Goal: Task Accomplishment & Management: Manage account settings

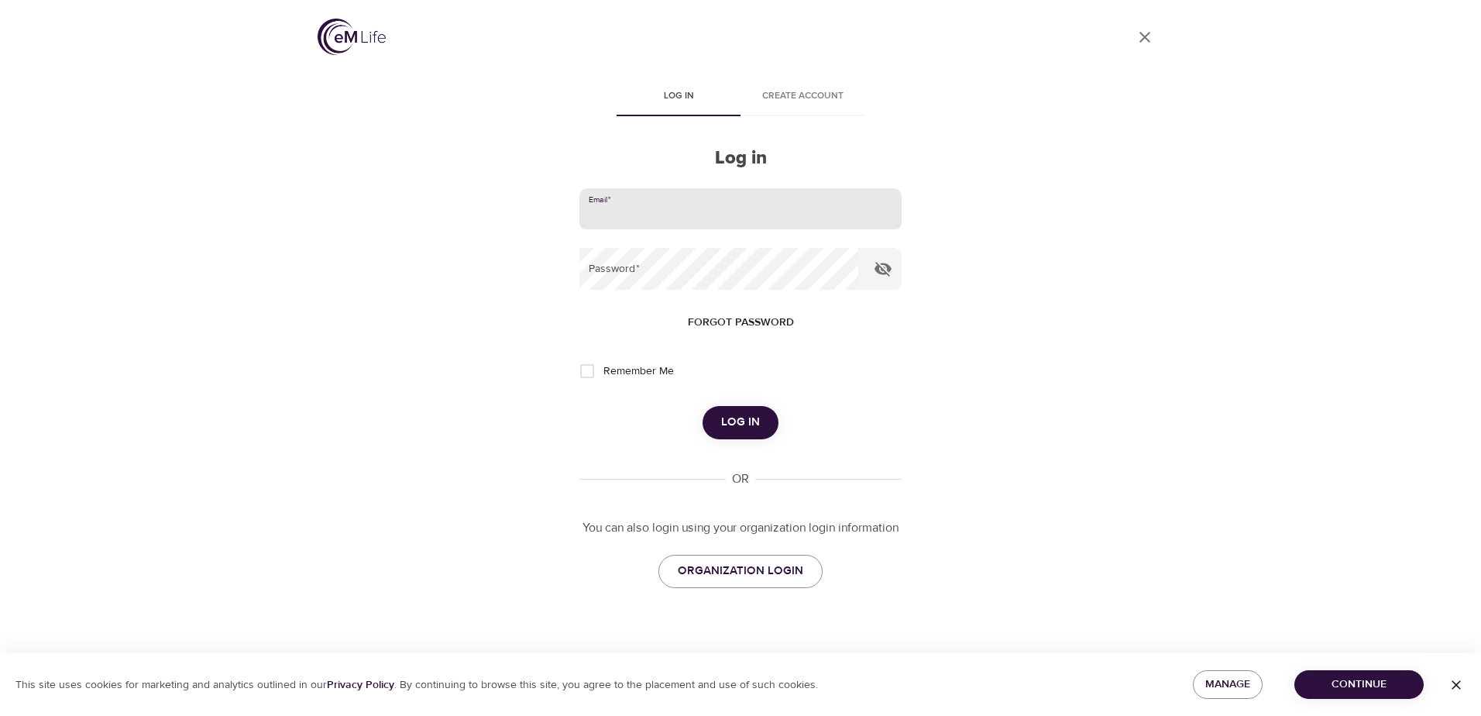
click at [700, 208] on input "email" at bounding box center [741, 209] width 322 height 42
type input "[EMAIL_ADDRESS][DOMAIN_NAME]"
click at [755, 429] on span "Log in" at bounding box center [740, 422] width 39 height 20
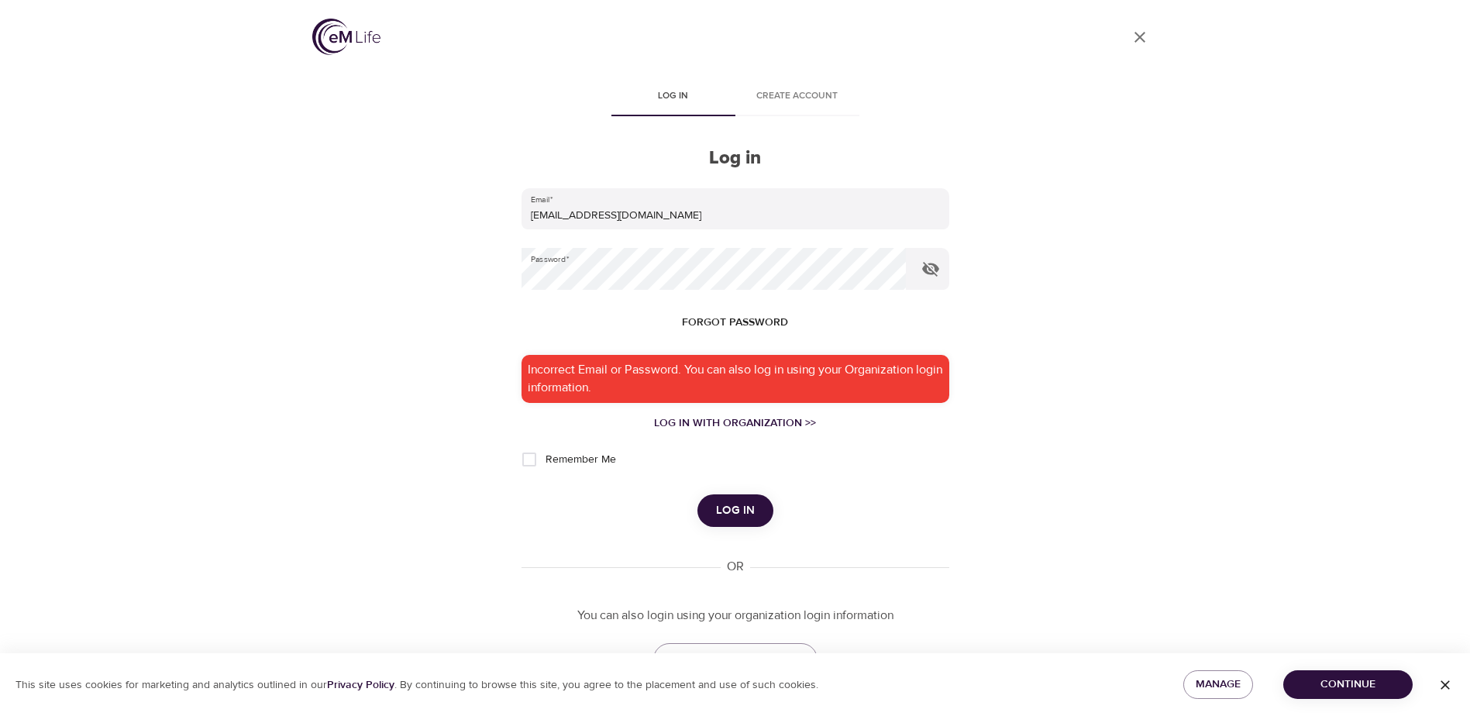
click at [759, 322] on span "Forgot password" at bounding box center [735, 322] width 106 height 19
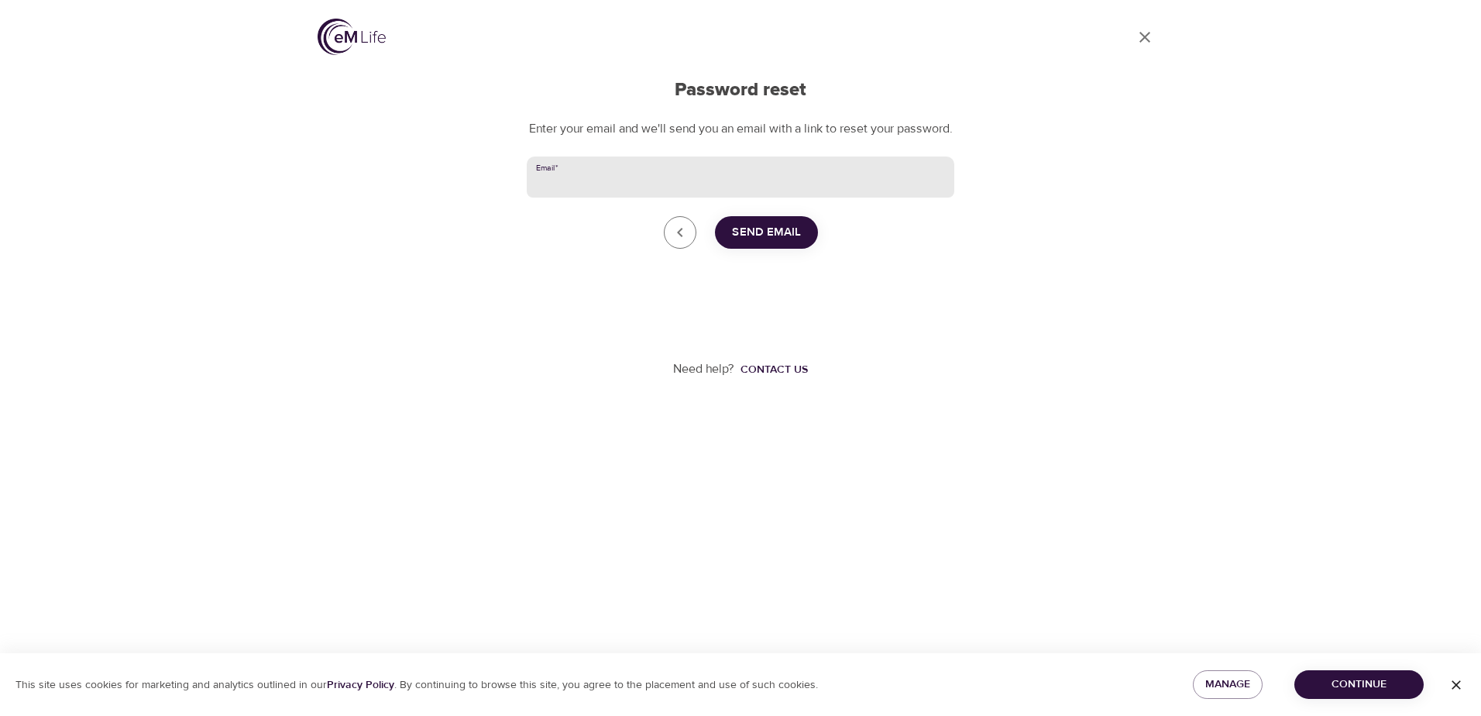
click at [678, 176] on input "Email   *" at bounding box center [741, 177] width 428 height 42
type input "[EMAIL_ADDRESS][DOMAIN_NAME]"
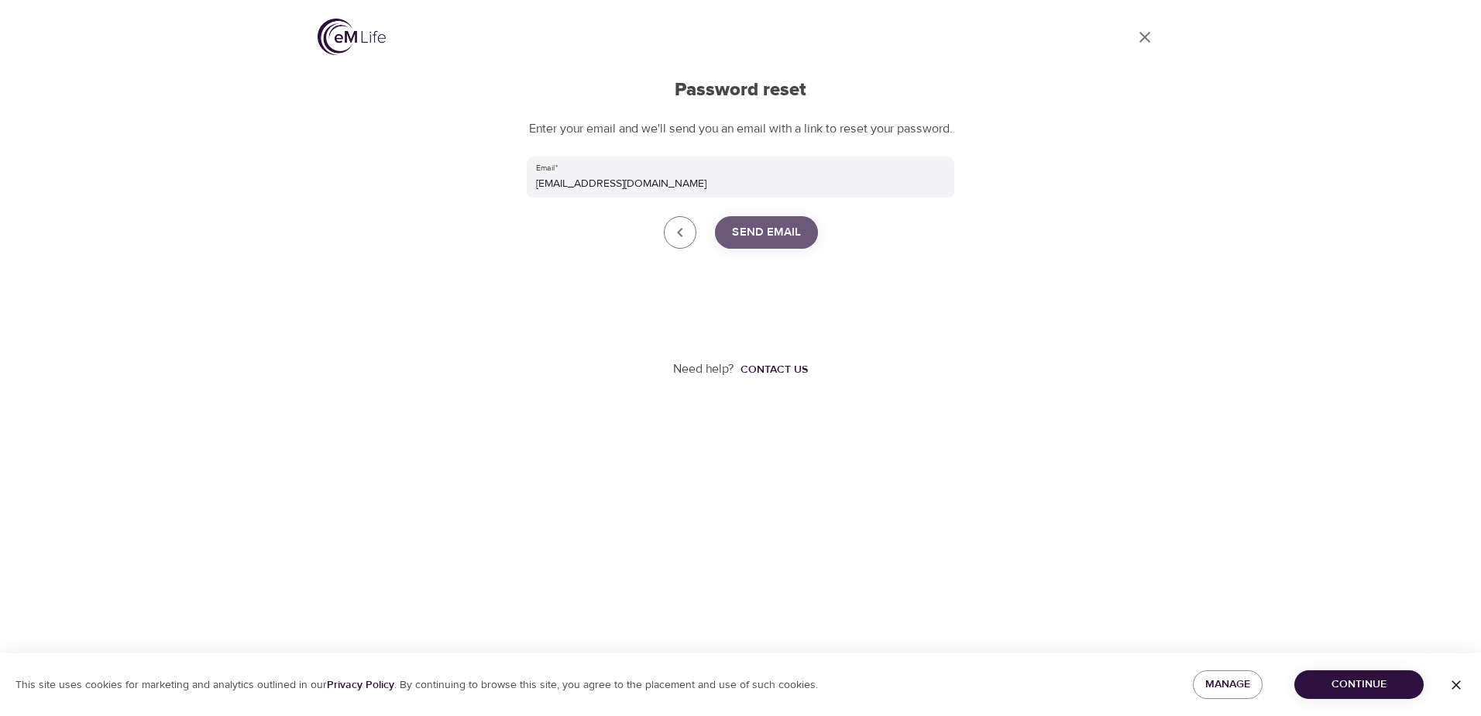
click at [769, 249] on button "Send Email" at bounding box center [766, 232] width 103 height 33
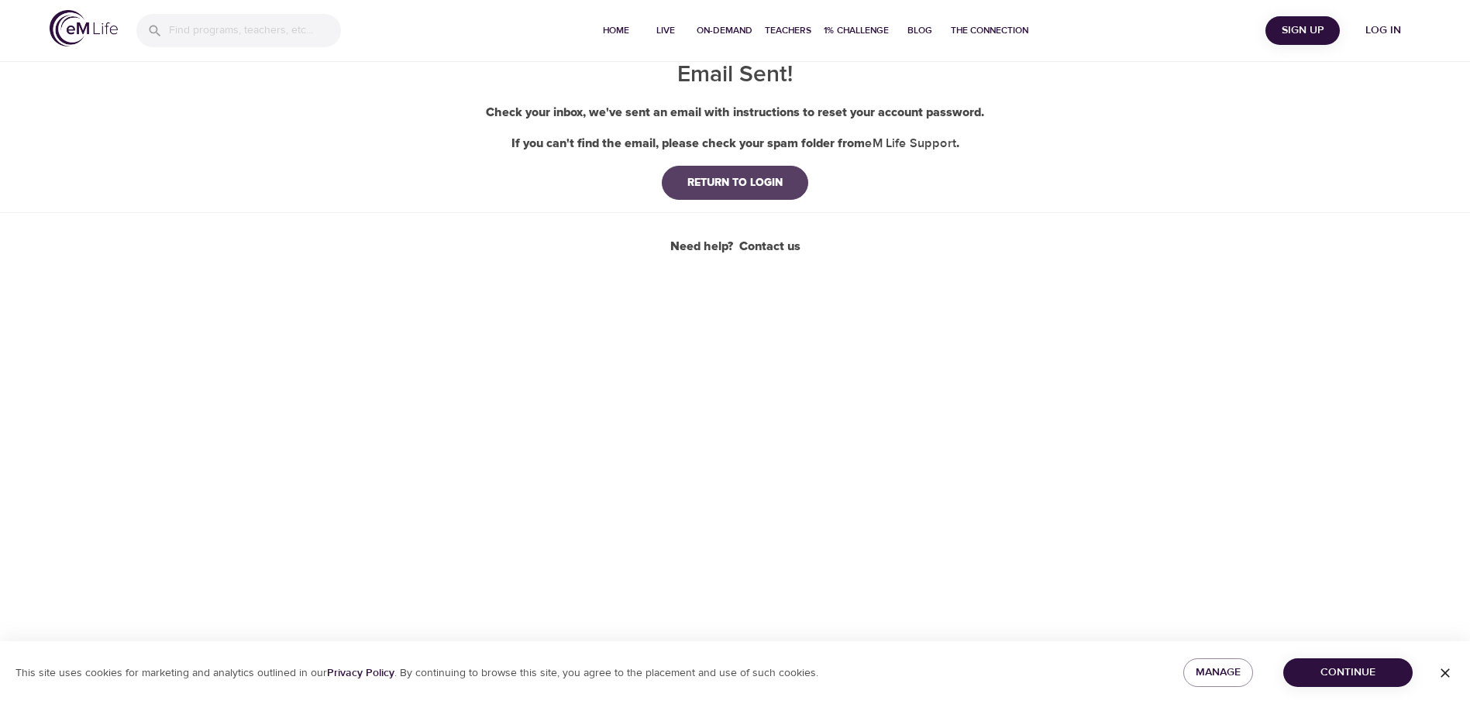
click at [705, 184] on div "RETURN TO LOGIN" at bounding box center [735, 182] width 120 height 15
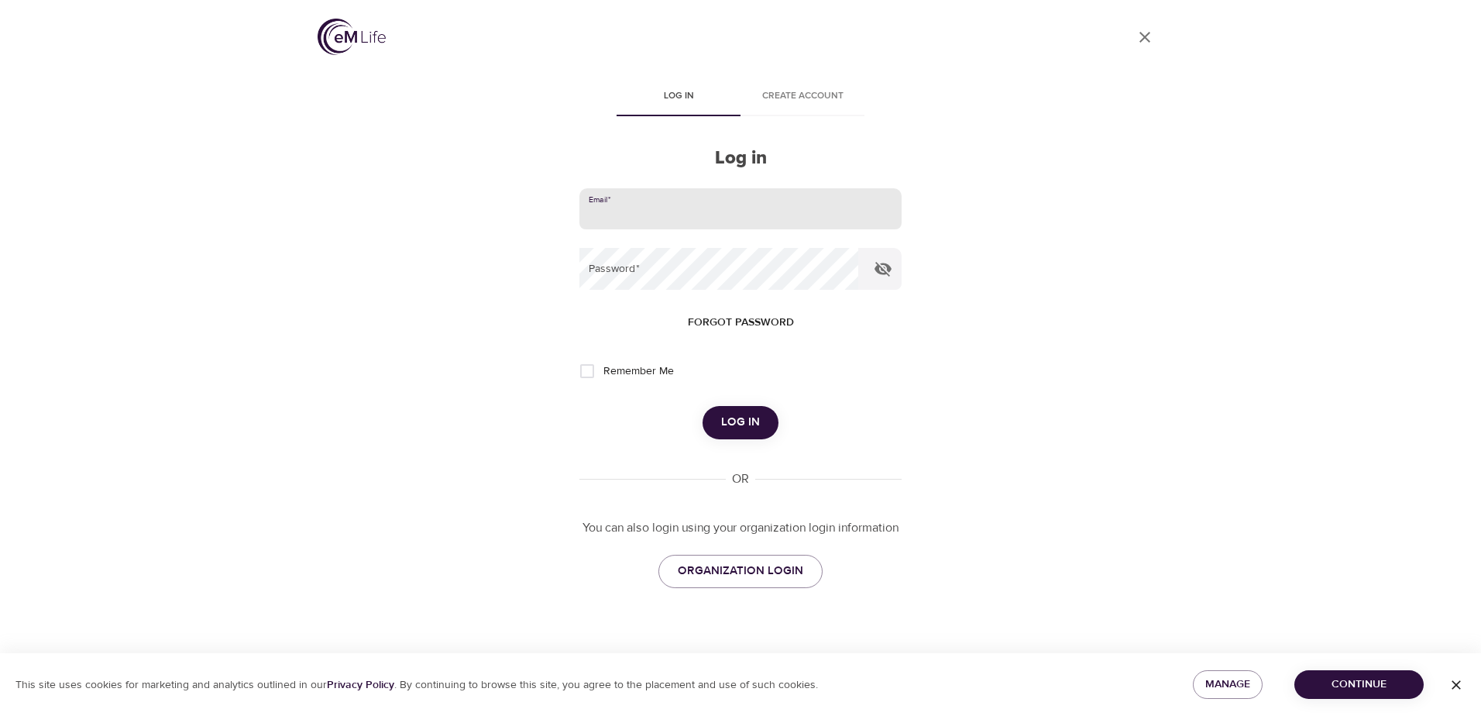
click at [693, 211] on input "email" at bounding box center [741, 209] width 322 height 42
type input "[EMAIL_ADDRESS][DOMAIN_NAME]"
click at [583, 365] on input "Remember Me" at bounding box center [587, 371] width 33 height 33
checkbox input "true"
click at [760, 420] on button "Log in" at bounding box center [741, 422] width 76 height 33
